Goal: Transaction & Acquisition: Purchase product/service

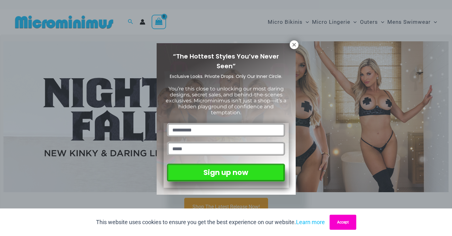
click at [338, 223] on button "Accept" at bounding box center [342, 222] width 27 height 15
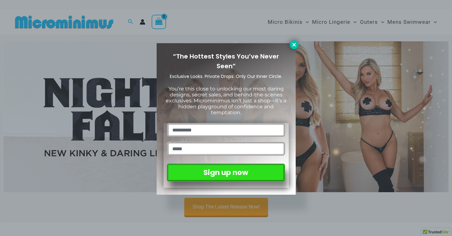
click at [295, 46] on icon at bounding box center [294, 45] width 6 height 6
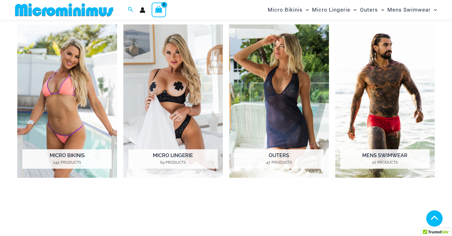
scroll to position [277, 0]
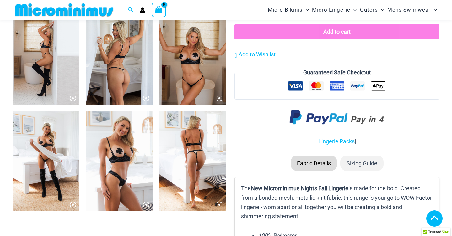
scroll to position [699, 0]
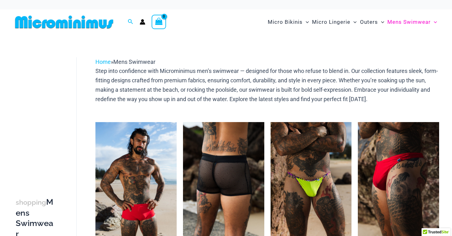
click at [216, 159] on img at bounding box center [223, 183] width 81 height 122
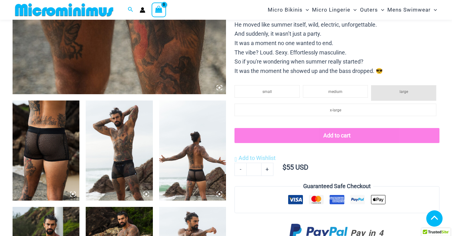
scroll to position [284, 0]
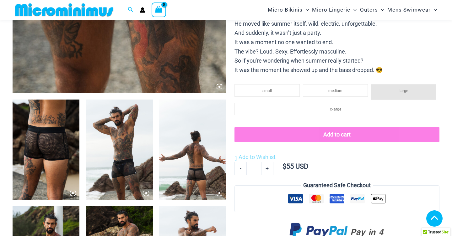
click at [68, 139] on img at bounding box center [46, 150] width 67 height 100
click at [74, 194] on icon at bounding box center [73, 194] width 6 height 6
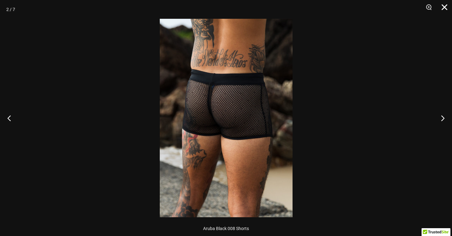
click at [443, 10] on button "Close" at bounding box center [442, 9] width 16 height 19
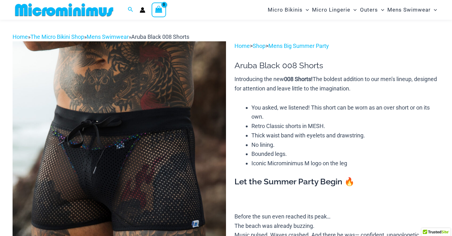
scroll to position [0, 0]
